Goal: Task Accomplishment & Management: Use online tool/utility

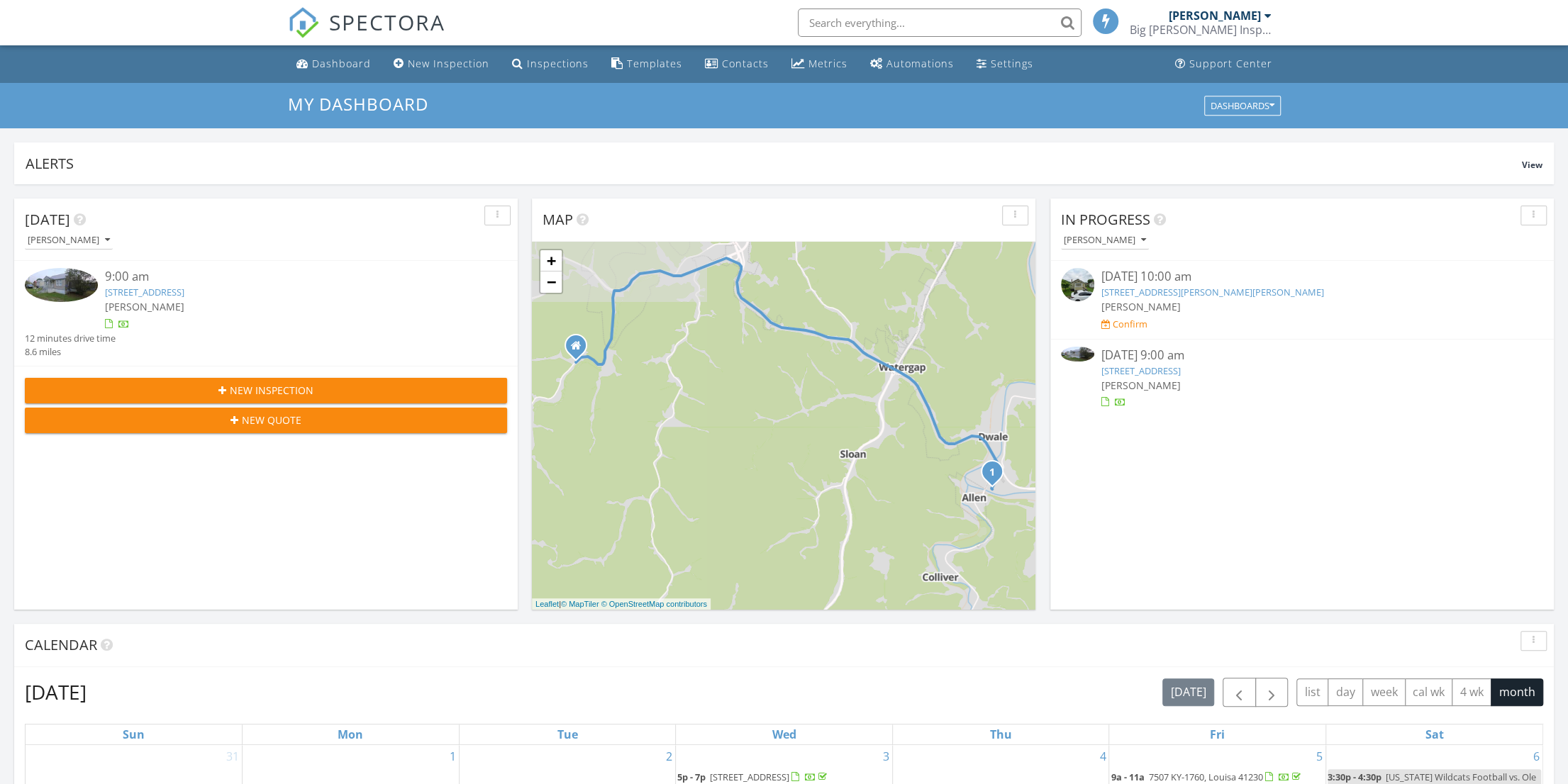
scroll to position [7, 7]
click at [157, 286] on link "[STREET_ADDRESS]" at bounding box center [144, 293] width 79 height 13
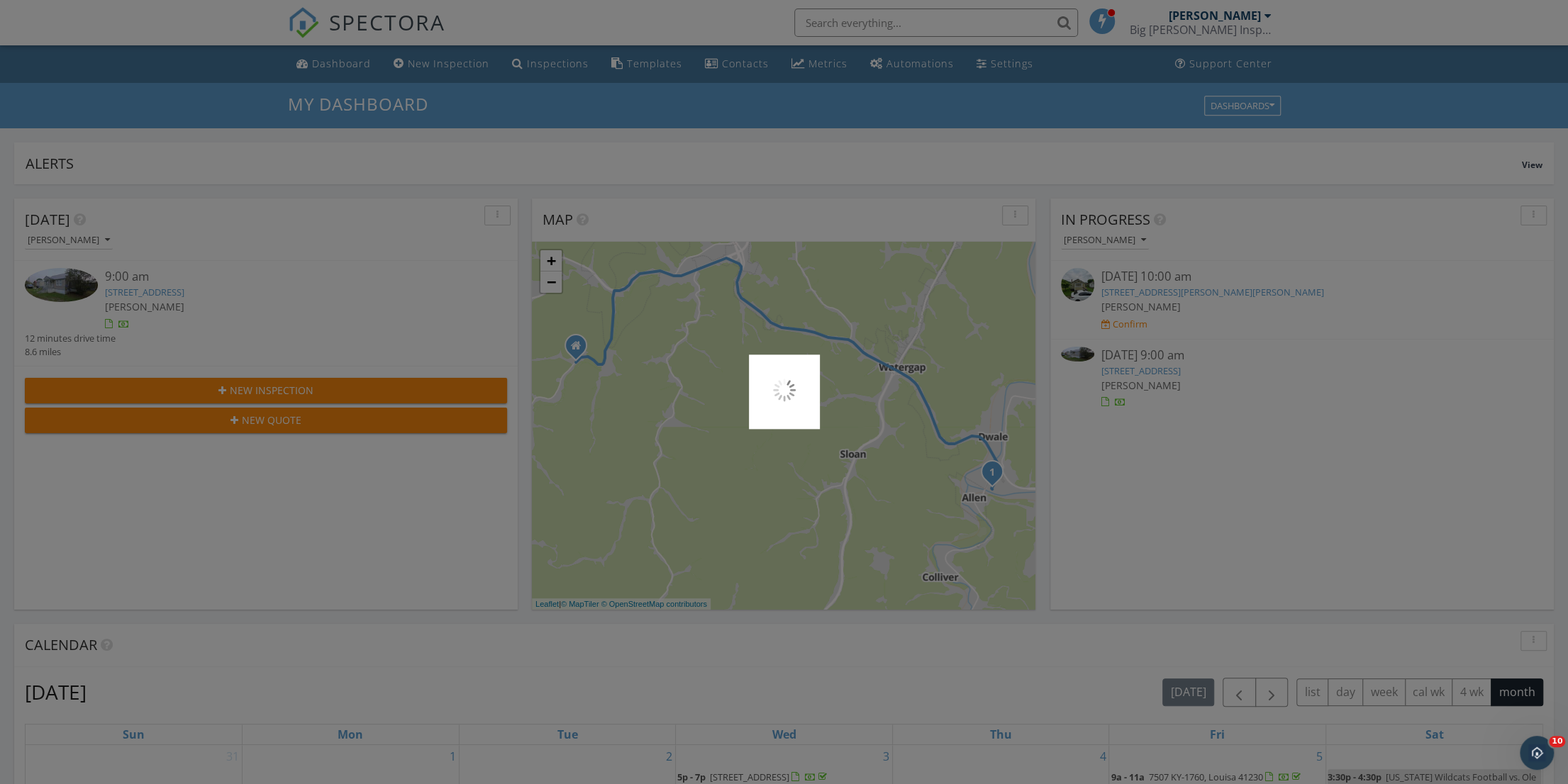
scroll to position [0, 0]
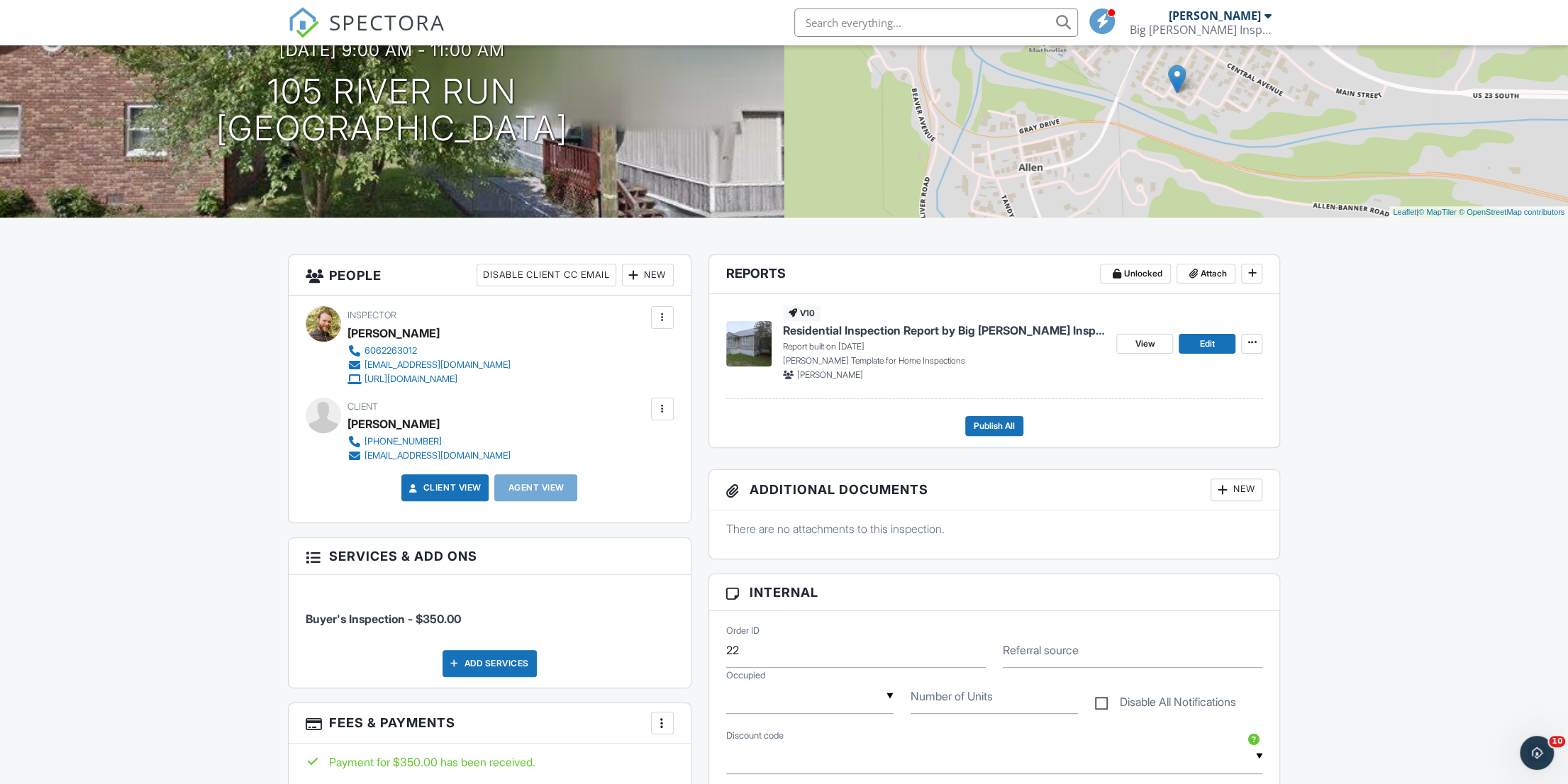
scroll to position [142, 0]
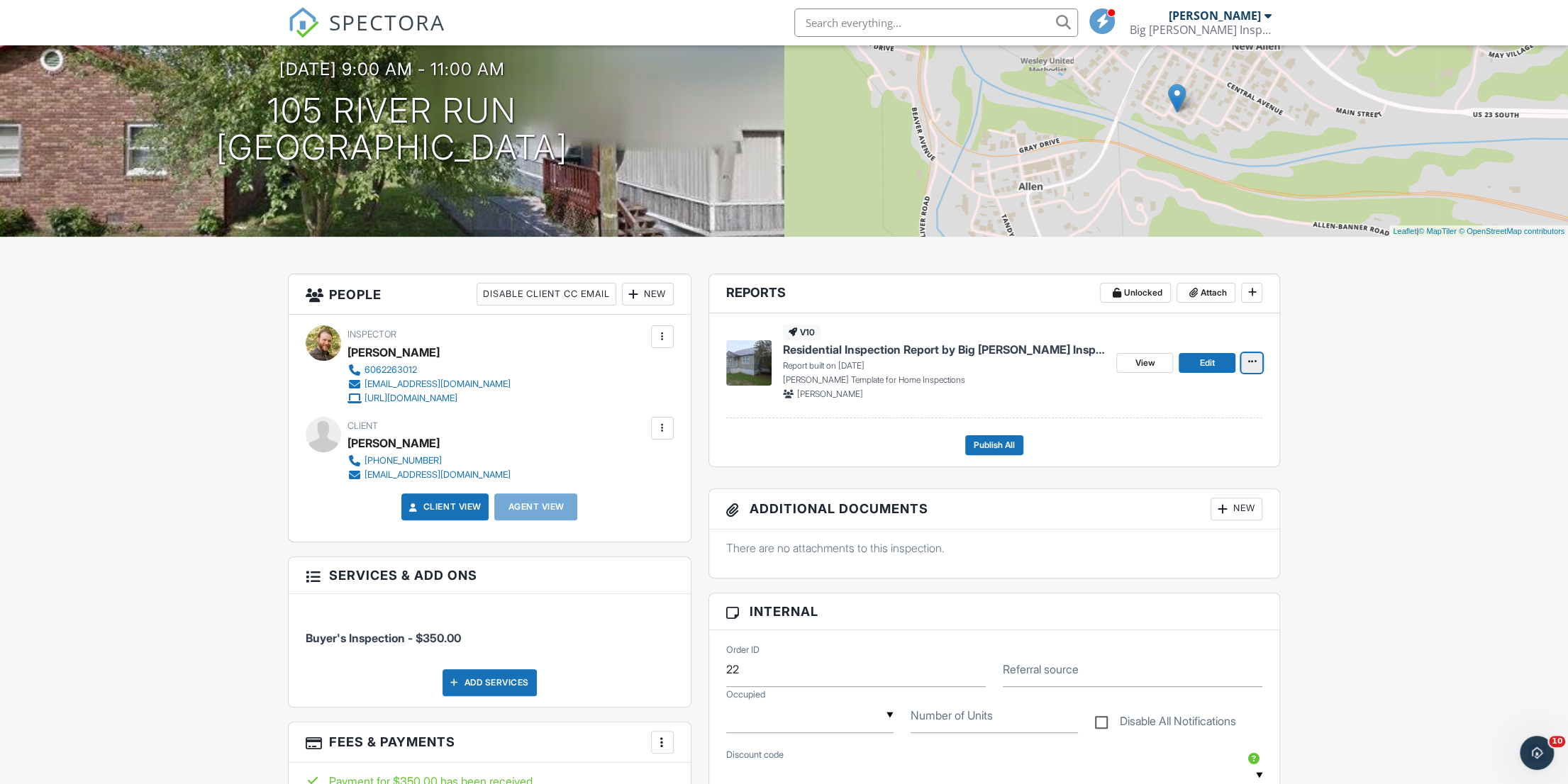
click at [1248, 361] on icon at bounding box center [1251, 362] width 9 height 10
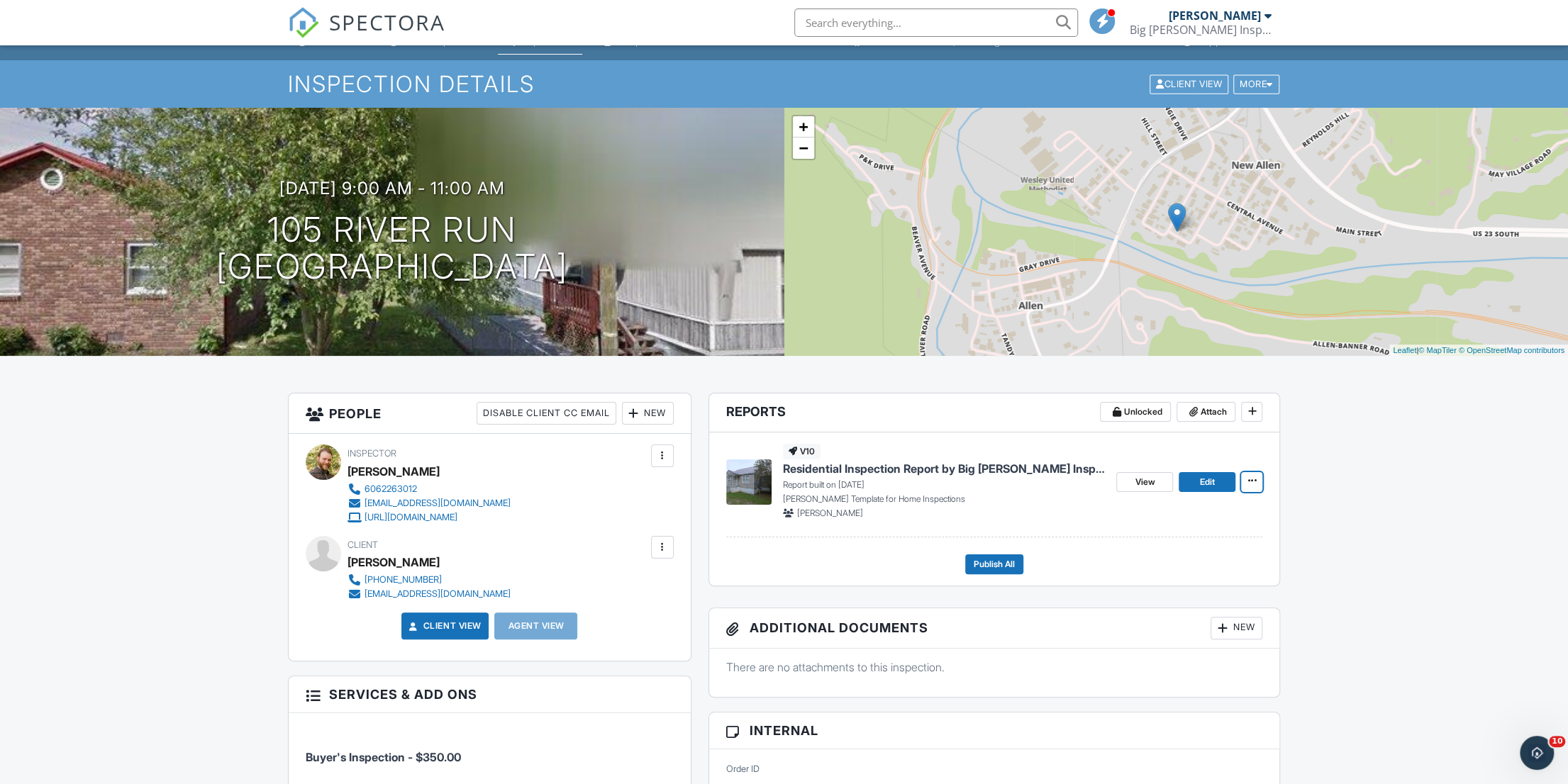
scroll to position [0, 0]
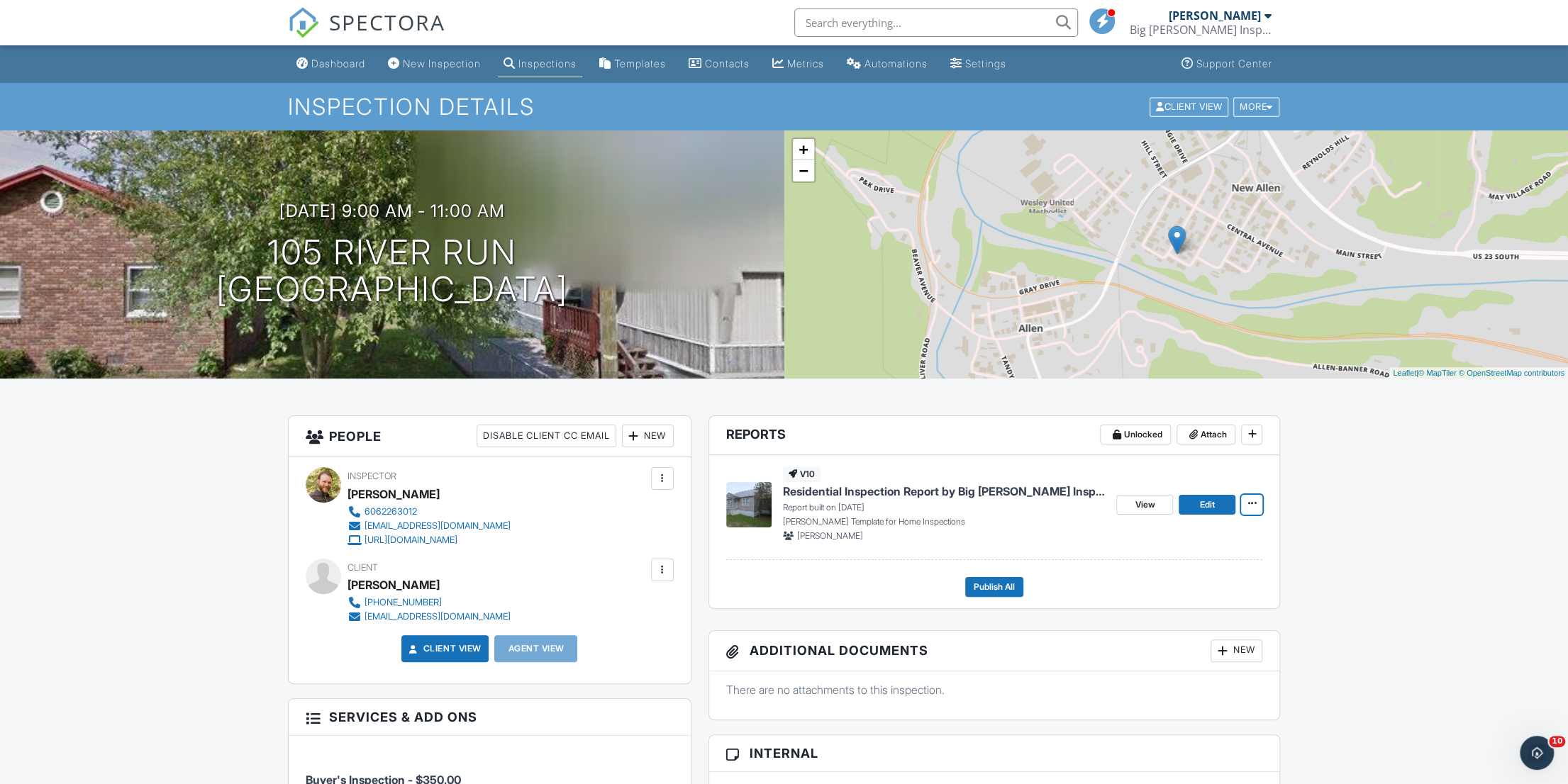
click at [934, 489] on span "Residential Inspection Report by Big [PERSON_NAME] Inspections" at bounding box center [944, 491] width 323 height 15
